Goal: Task Accomplishment & Management: Manage account settings

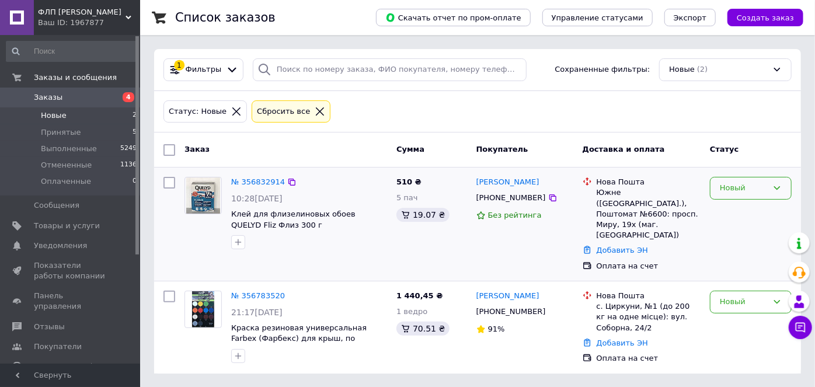
click at [747, 184] on div "Новый" at bounding box center [744, 188] width 48 height 12
click at [744, 211] on li "Принят" at bounding box center [750, 213] width 81 height 22
click at [73, 130] on span "Принятые" at bounding box center [61, 132] width 40 height 11
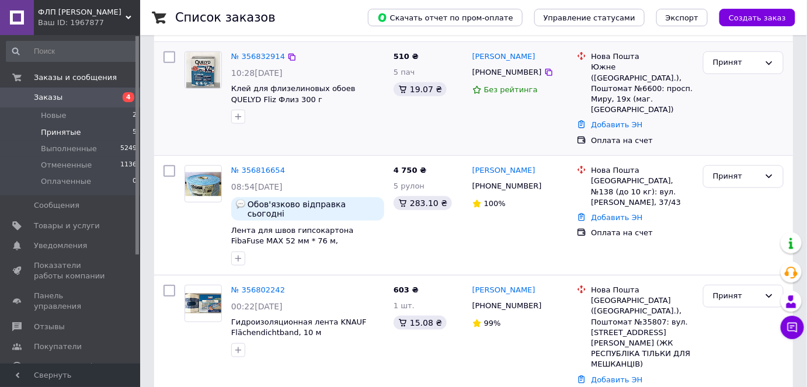
scroll to position [265, 0]
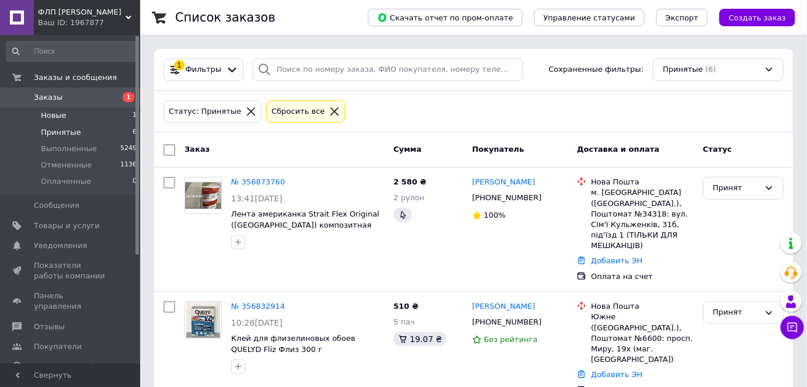
click at [51, 116] on span "Новые" at bounding box center [54, 115] width 26 height 11
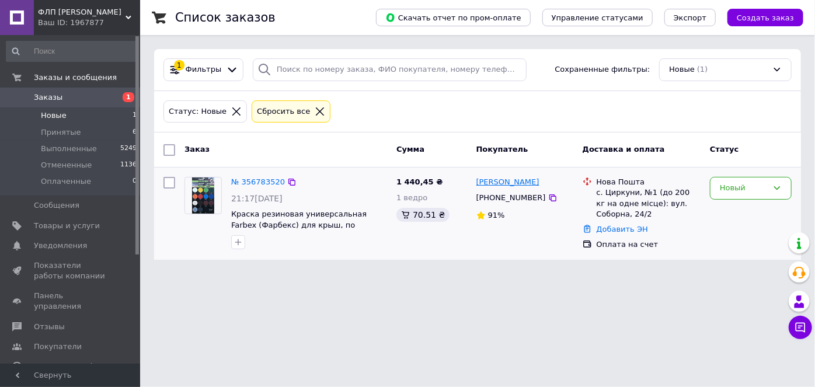
click at [501, 181] on link "[PERSON_NAME]" at bounding box center [507, 182] width 63 height 11
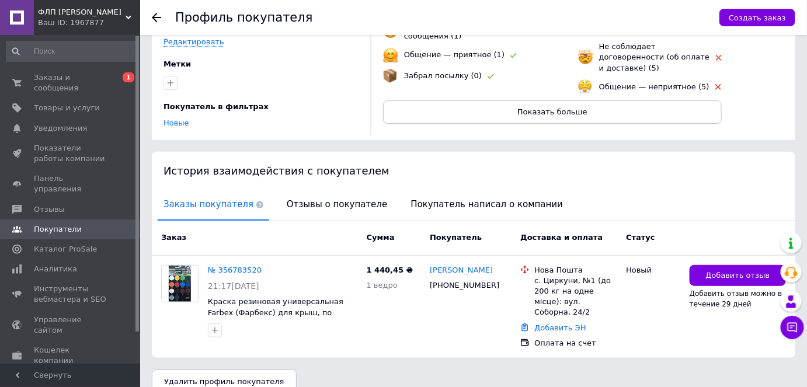
scroll to position [124, 0]
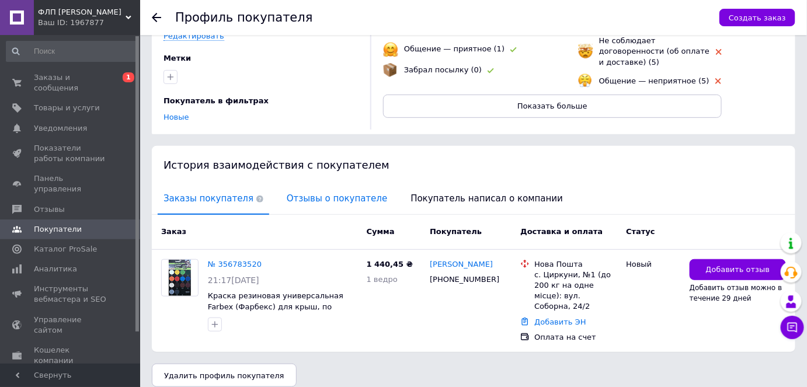
click at [306, 200] on span "Отзывы о покупателе" at bounding box center [337, 199] width 112 height 30
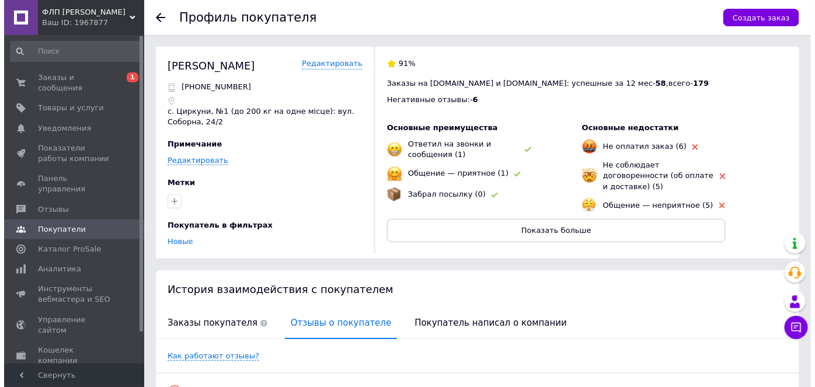
scroll to position [0, 0]
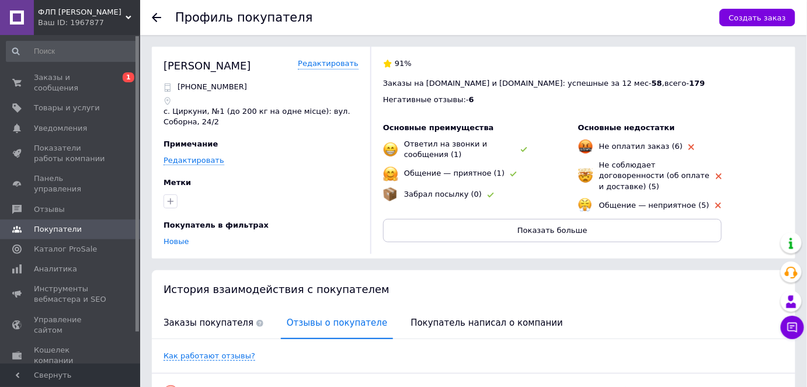
click at [161, 16] on icon at bounding box center [156, 17] width 9 height 9
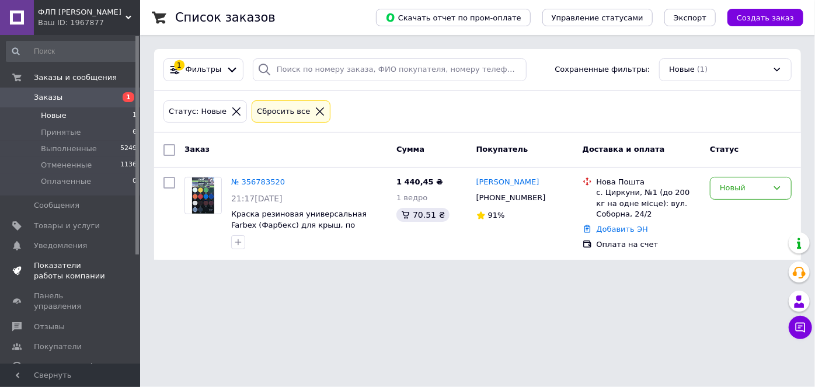
click at [59, 267] on span "Показатели работы компании" at bounding box center [71, 270] width 74 height 21
